Goal: Browse casually

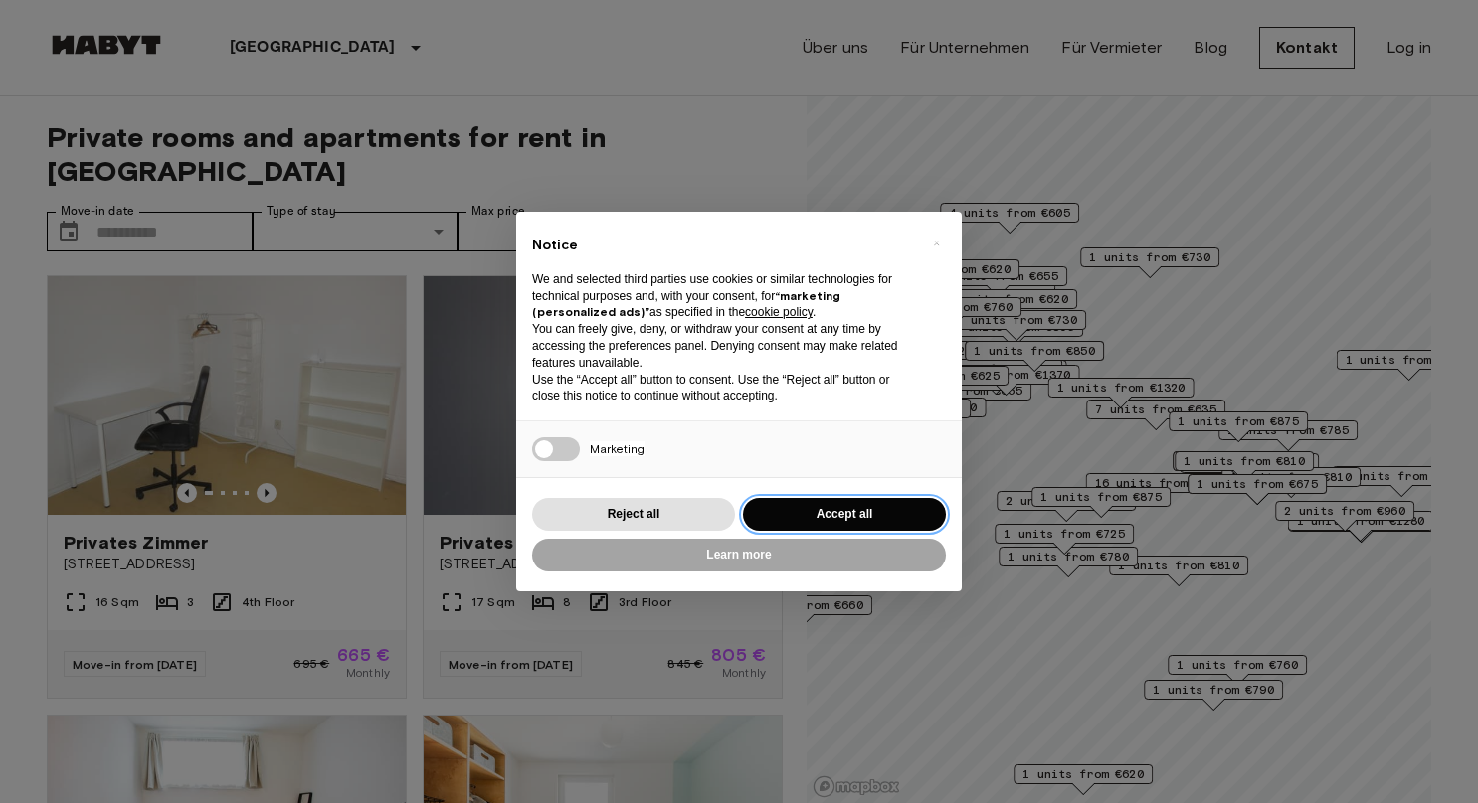
click at [880, 512] on button "Accept all" at bounding box center [844, 514] width 203 height 33
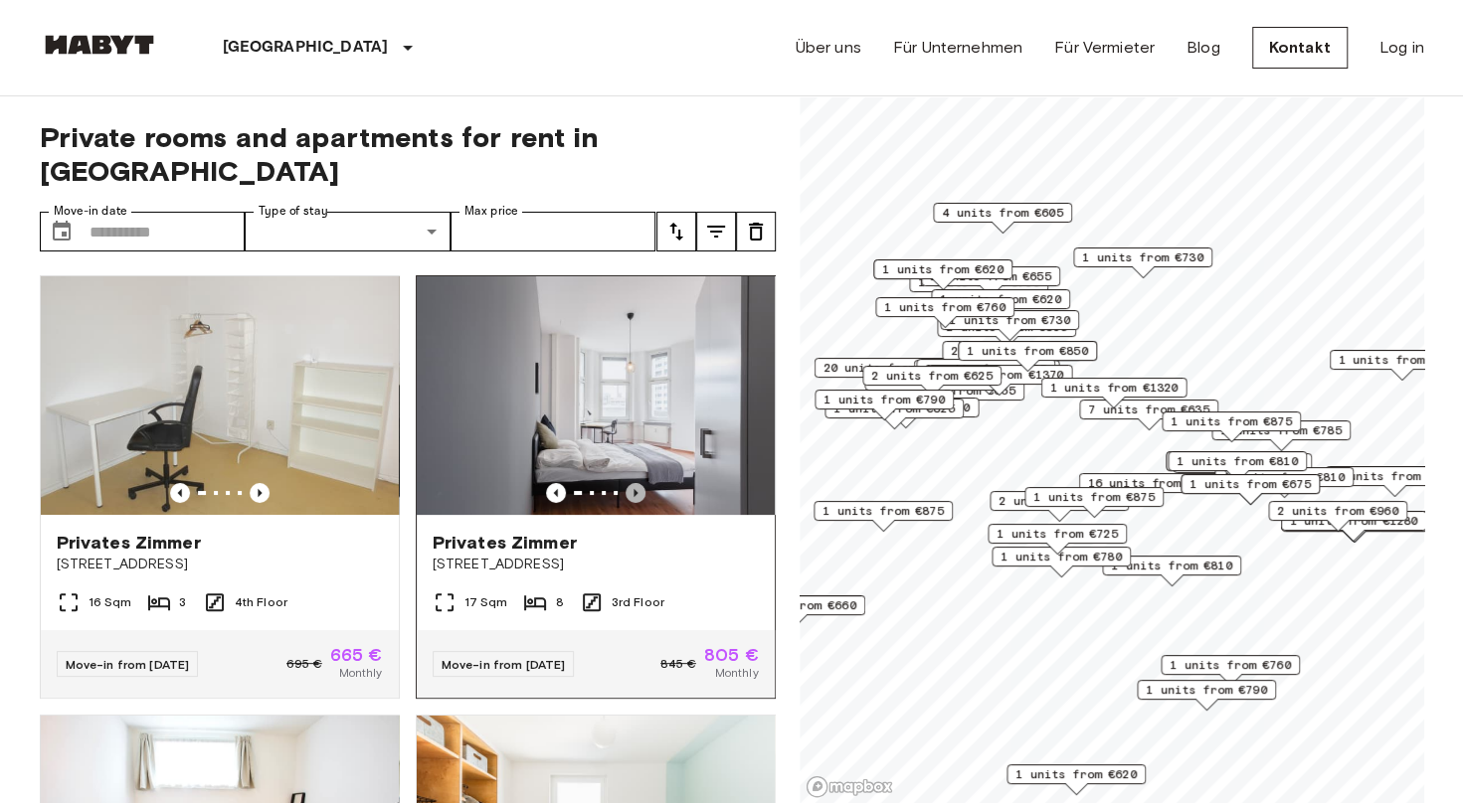
click at [627, 483] on icon "Previous image" at bounding box center [635, 493] width 20 height 20
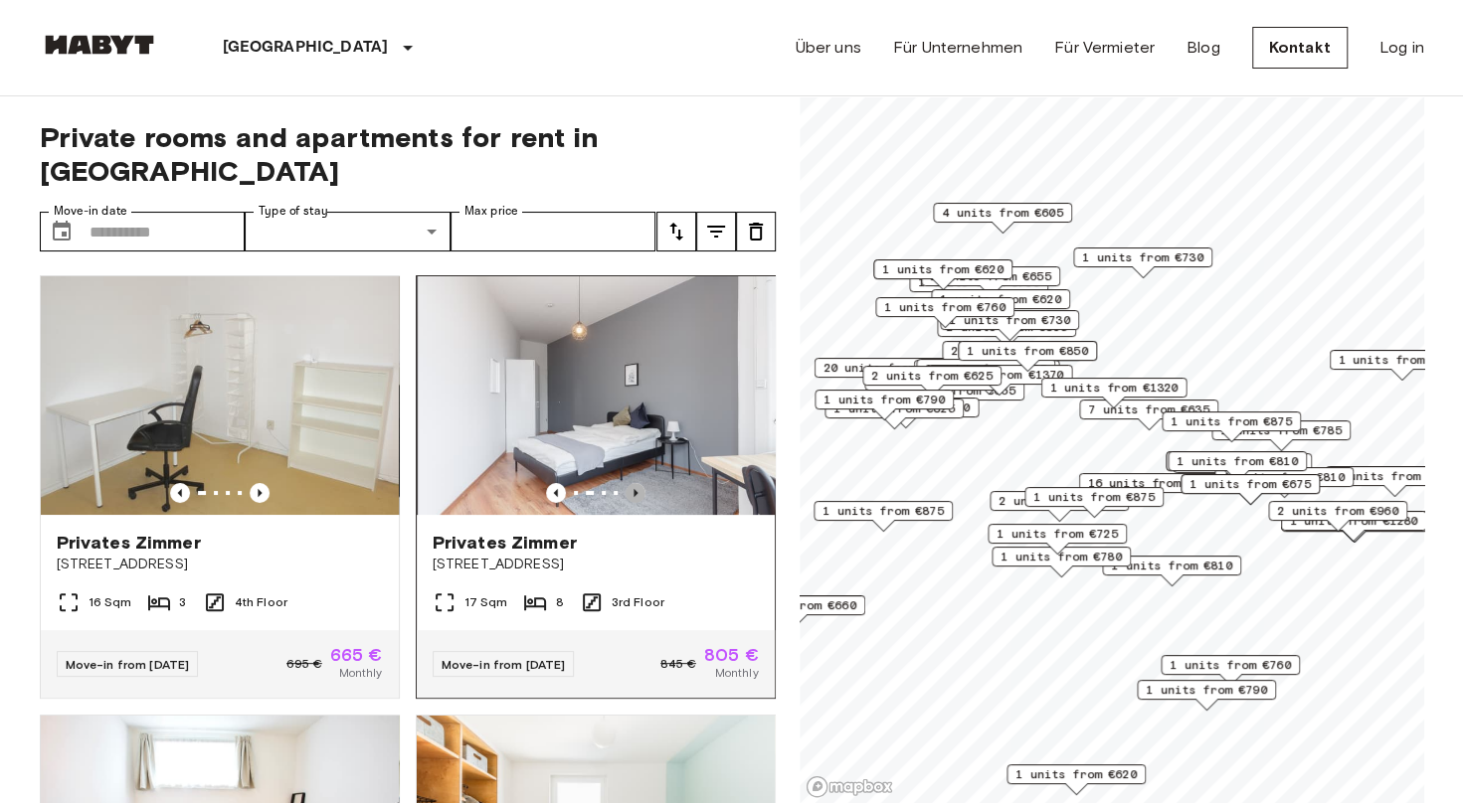
click at [627, 483] on icon "Previous image" at bounding box center [635, 493] width 20 height 20
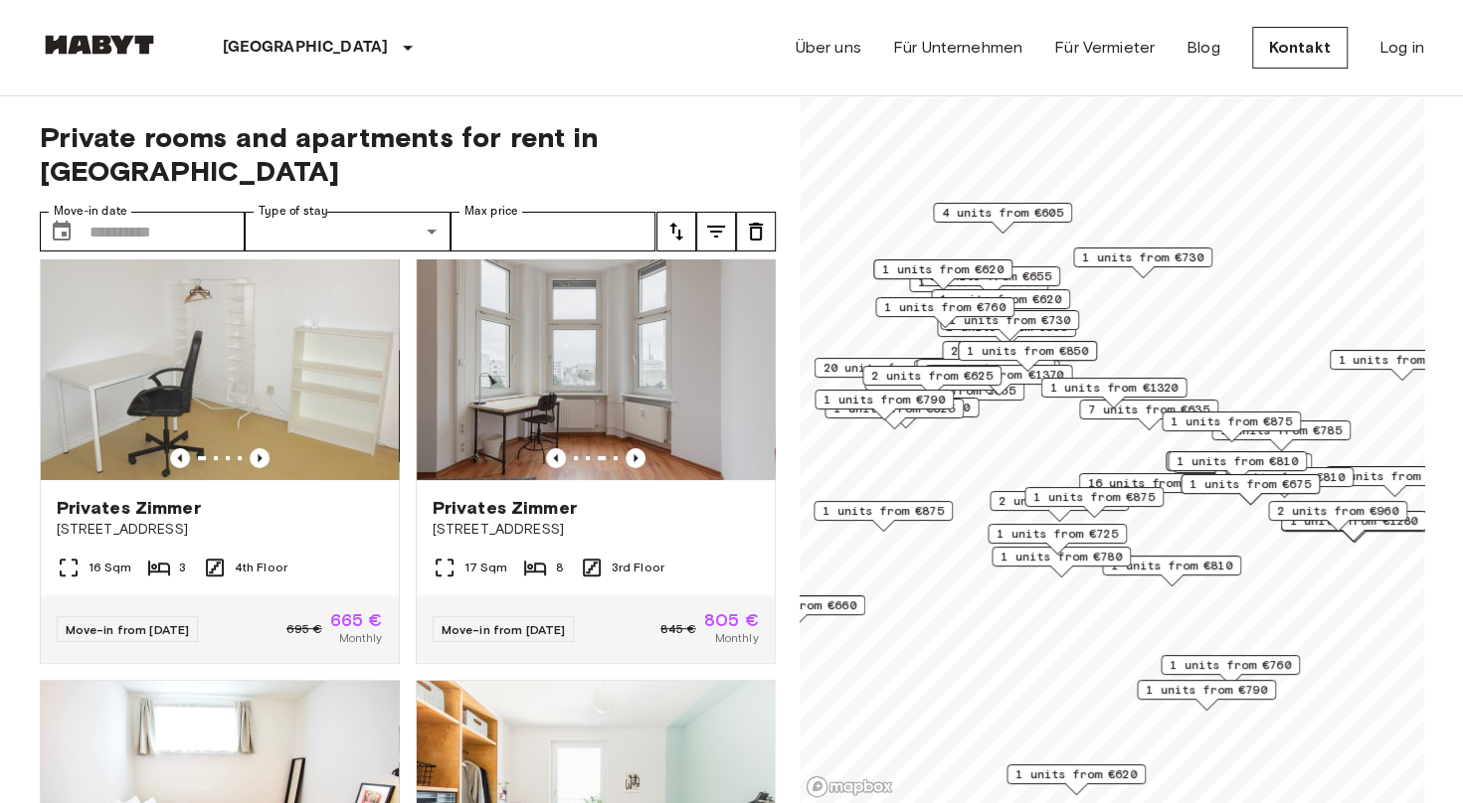
scroll to position [36, 0]
click at [546, 447] on icon "Previous image" at bounding box center [556, 457] width 20 height 20
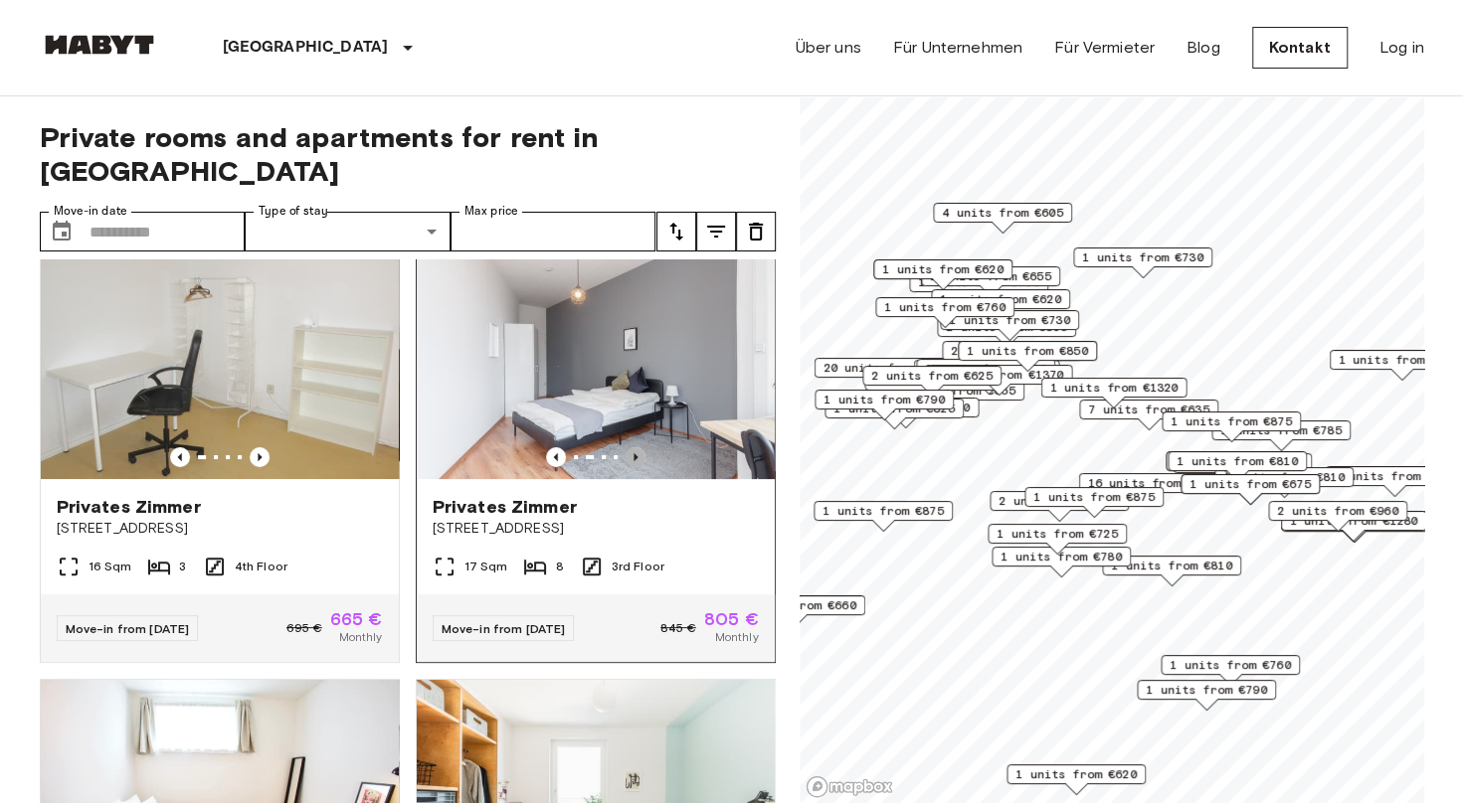
click at [633, 453] on icon "Previous image" at bounding box center [635, 457] width 4 height 8
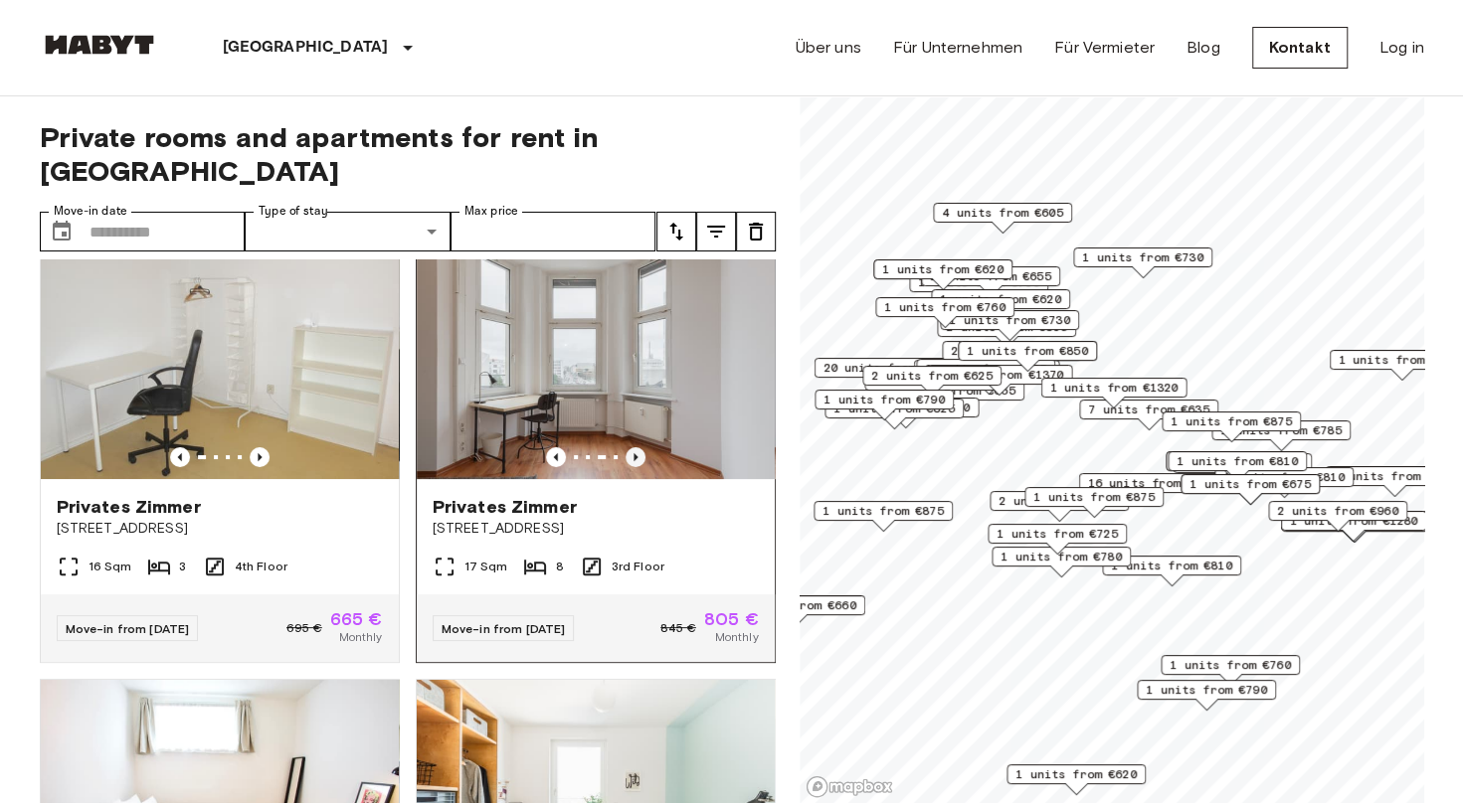
click at [628, 447] on icon "Previous image" at bounding box center [635, 457] width 20 height 20
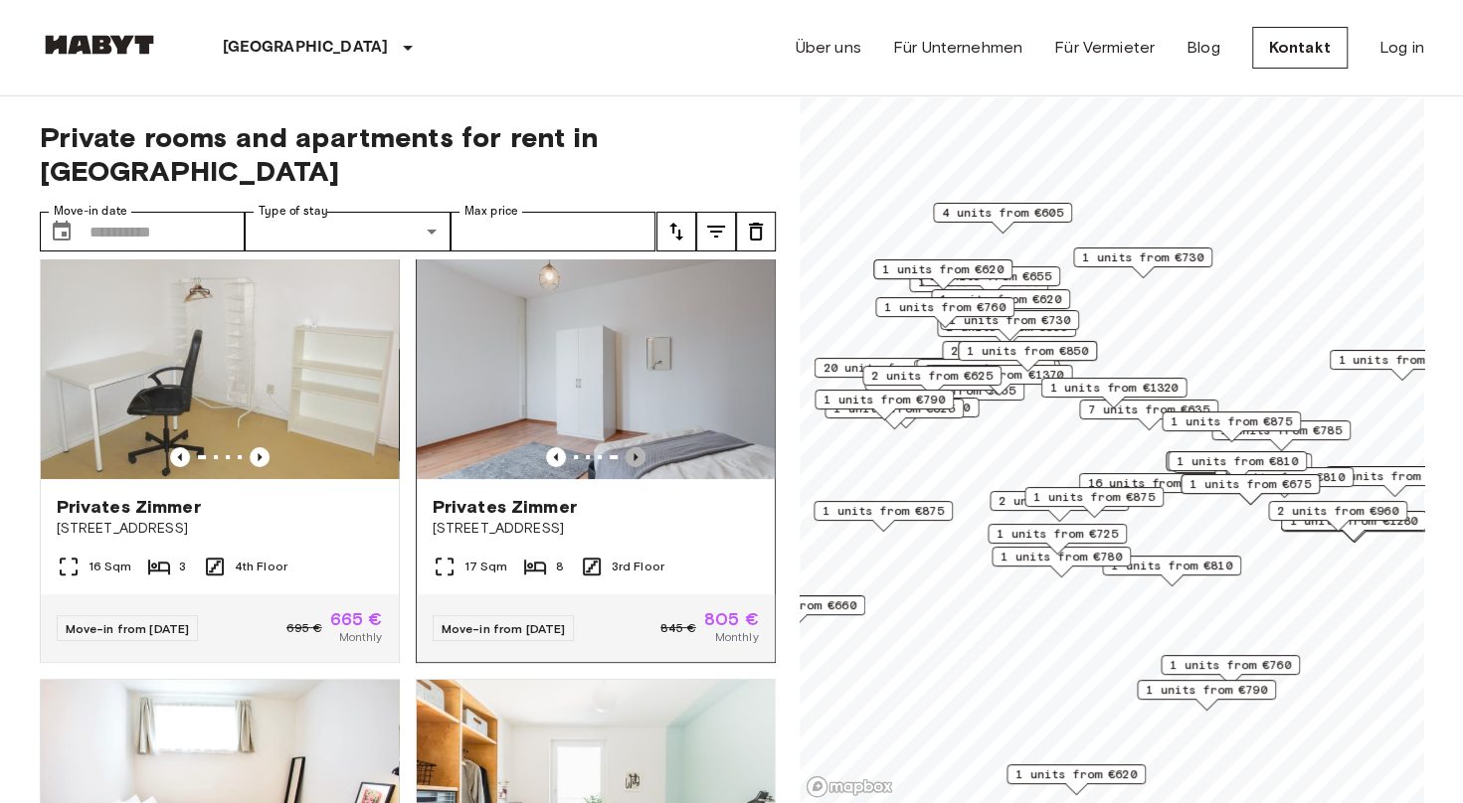
click at [628, 447] on icon "Previous image" at bounding box center [635, 457] width 20 height 20
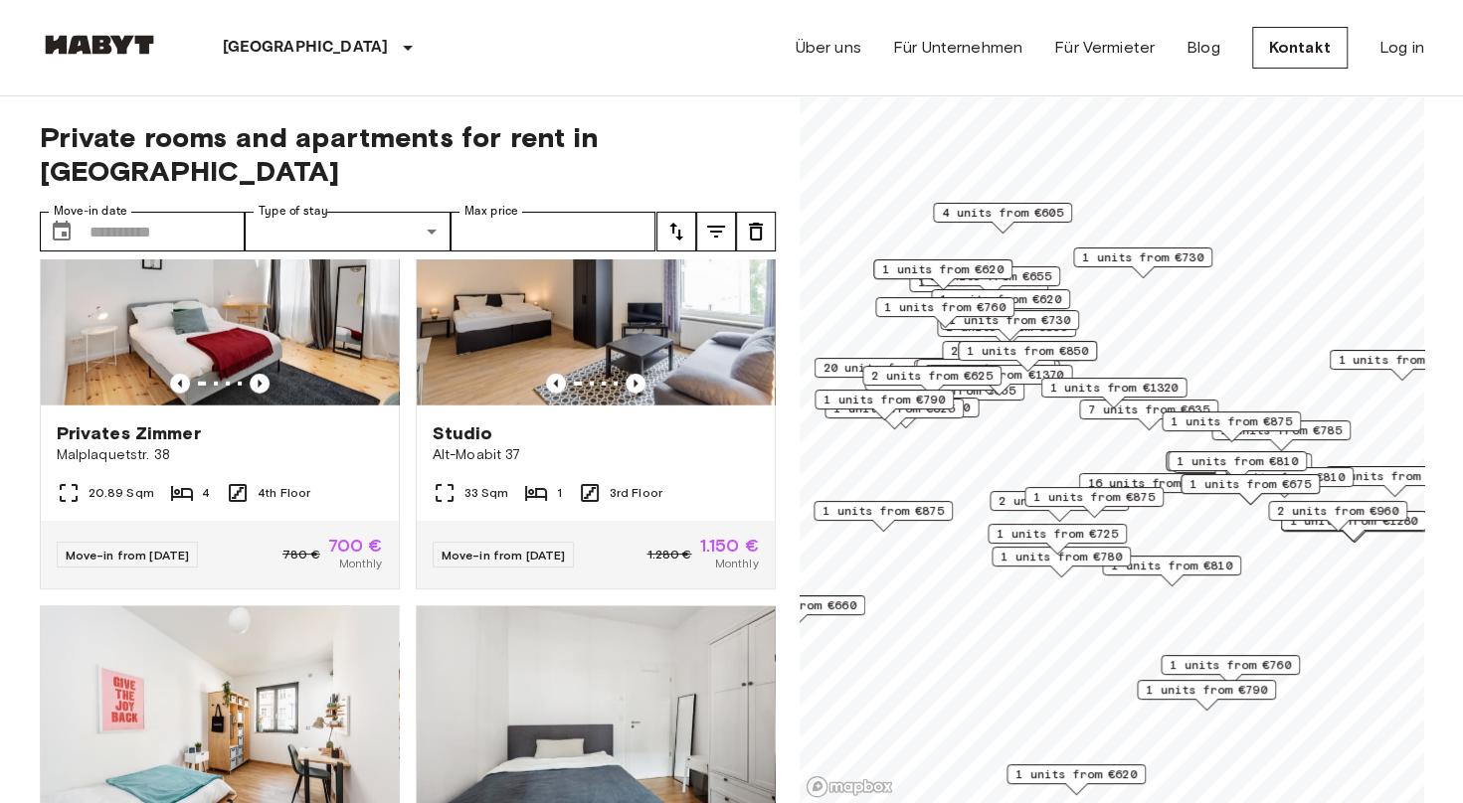
scroll to position [3187, 0]
click at [633, 387] on icon "Previous image" at bounding box center [635, 383] width 4 height 8
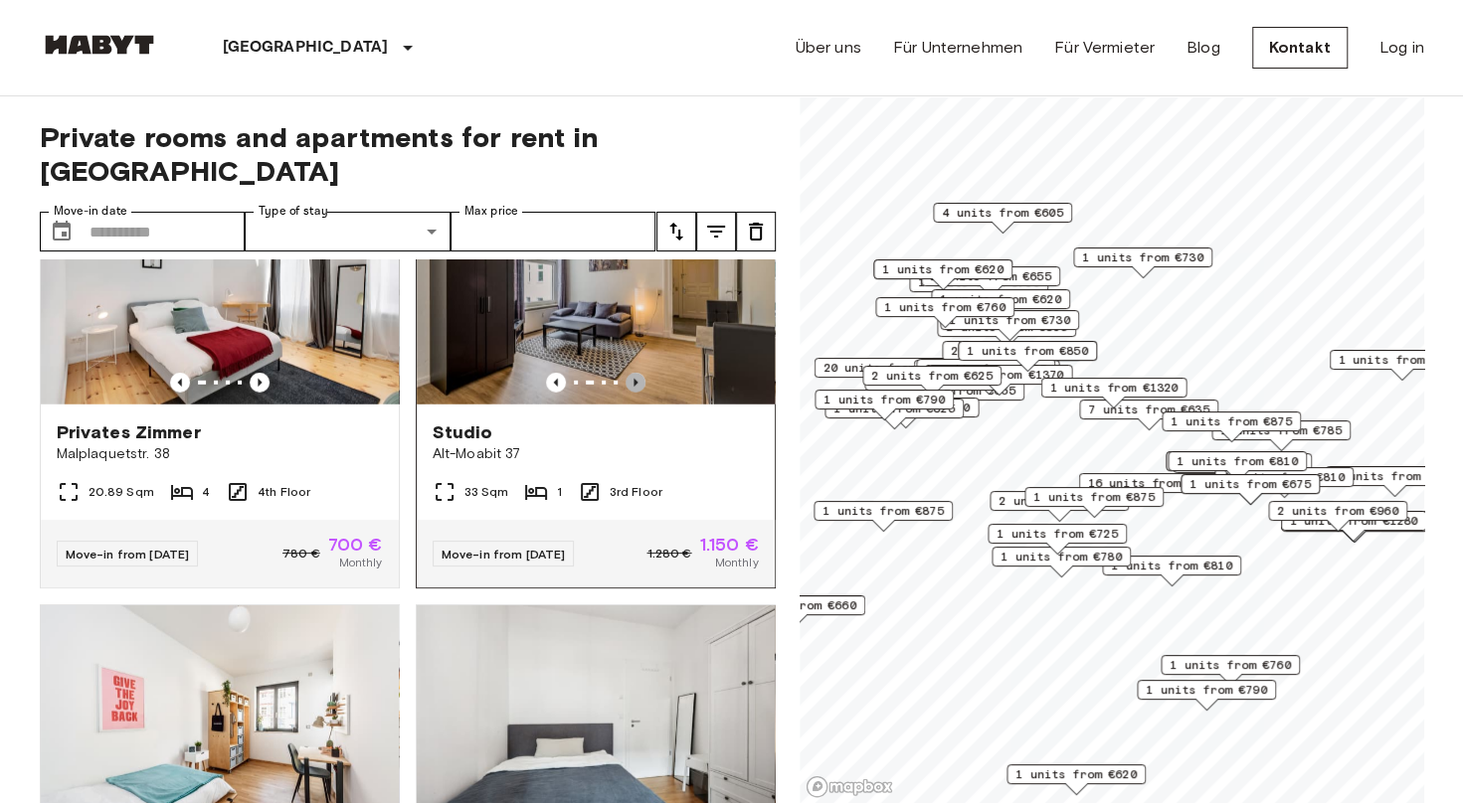
click at [633, 387] on icon "Previous image" at bounding box center [635, 383] width 4 height 8
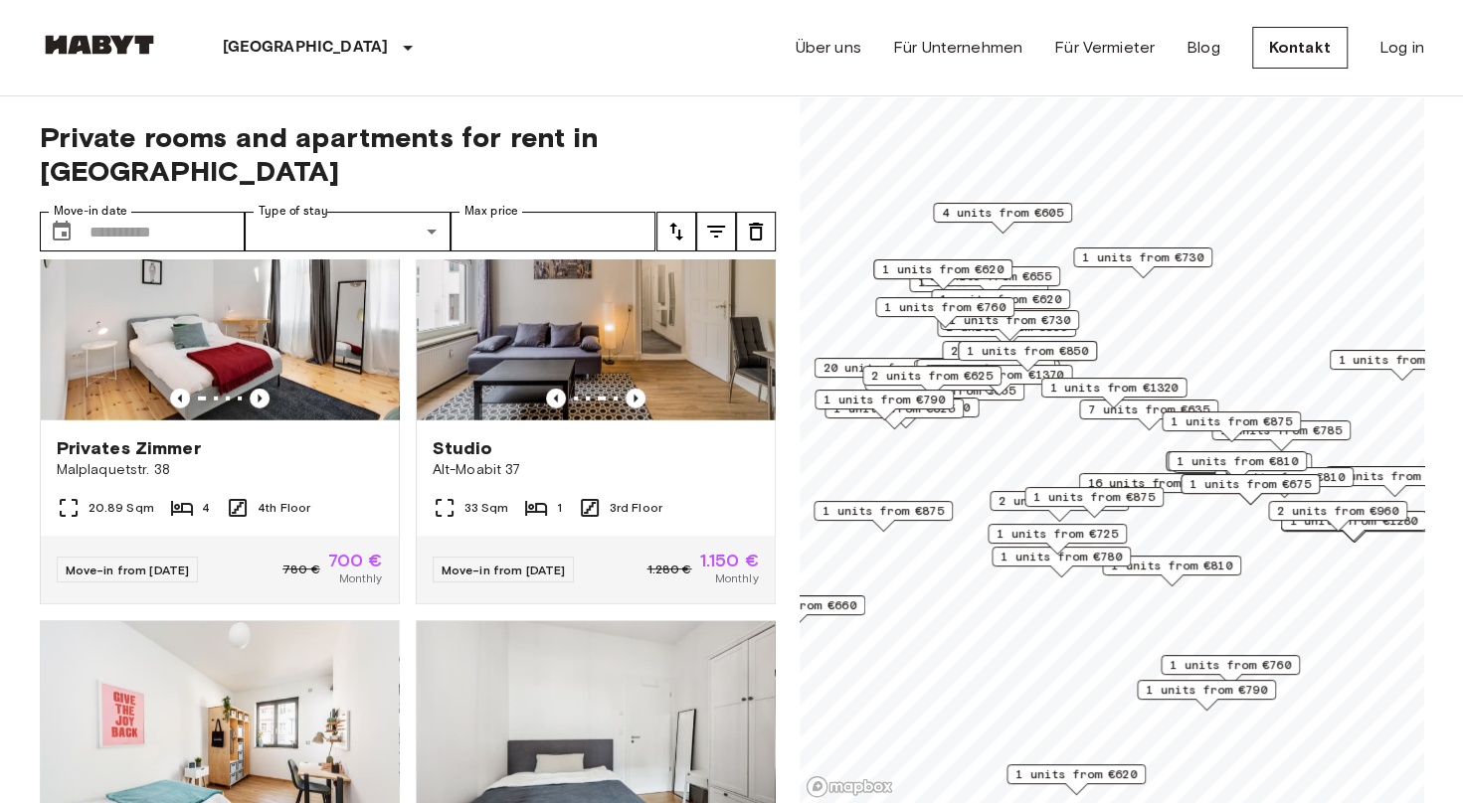
scroll to position [3170, 0]
click at [625, 410] on icon "Previous image" at bounding box center [635, 400] width 20 height 20
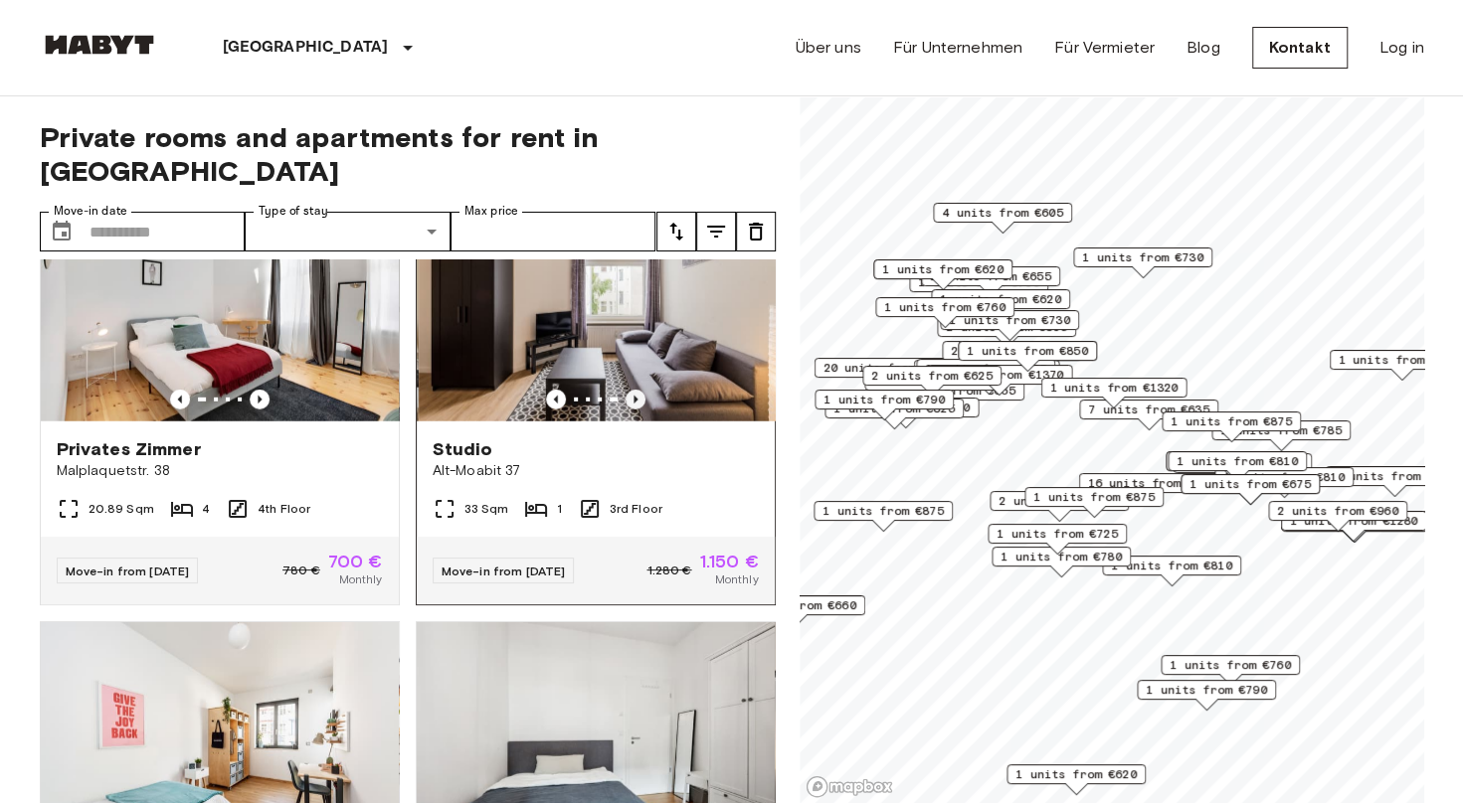
click at [625, 410] on icon "Previous image" at bounding box center [635, 400] width 20 height 20
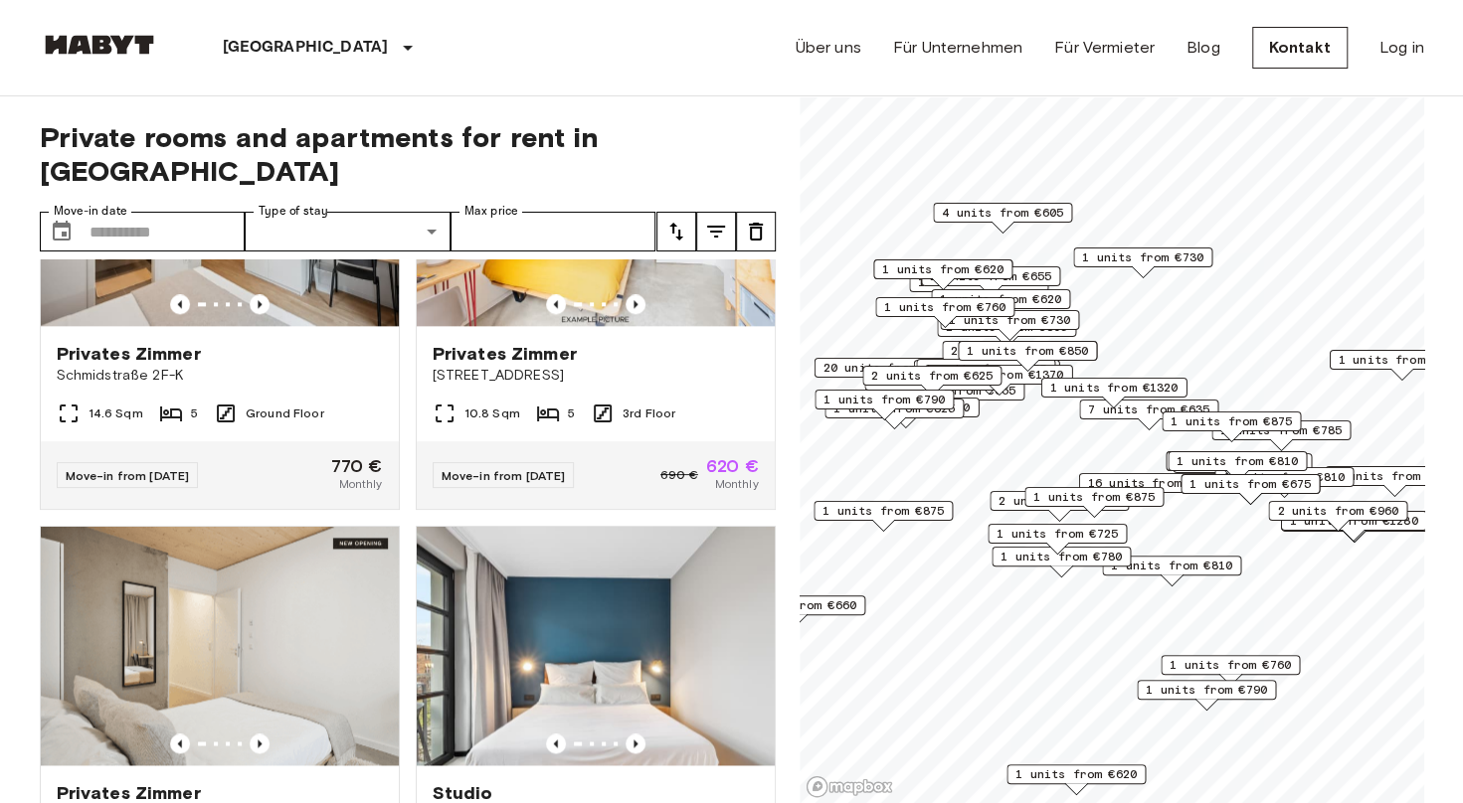
scroll to position [10676, 0]
